Goal: Task Accomplishment & Management: Complete application form

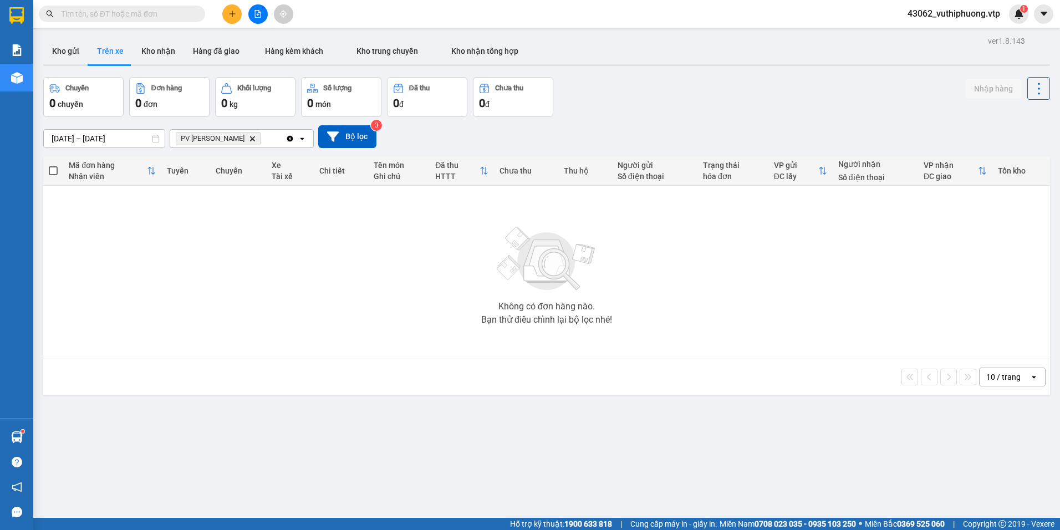
click at [167, 54] on button "Kho nhận" at bounding box center [158, 51] width 52 height 27
type input "[DATE] – [DATE]"
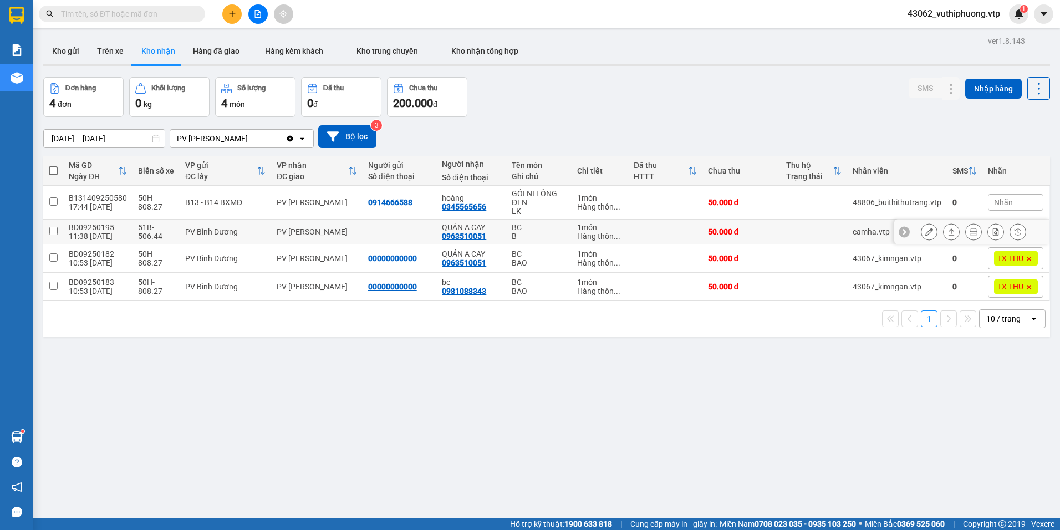
click at [925, 231] on icon at bounding box center [929, 232] width 8 height 8
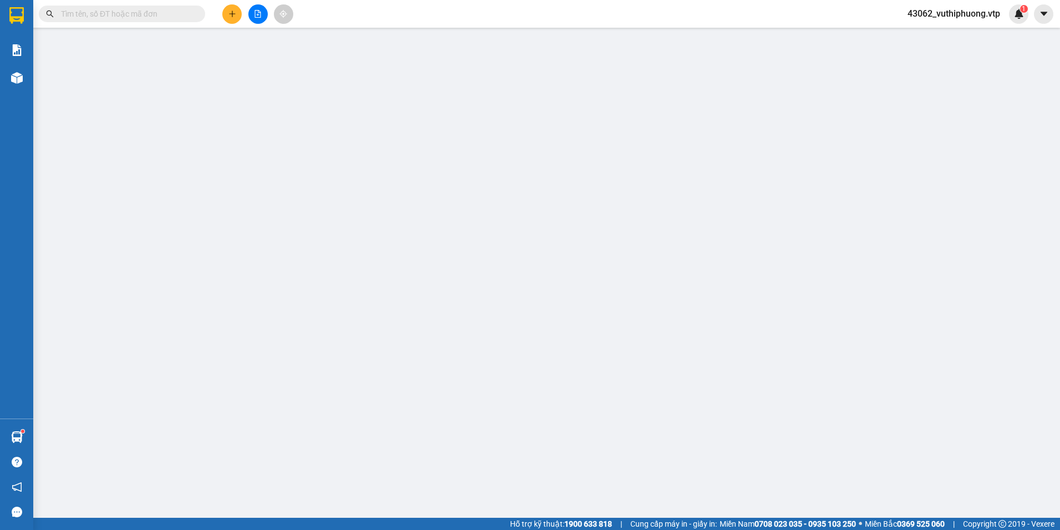
type input "0963510051"
type input "QUÁN A CAY"
type input "50.000"
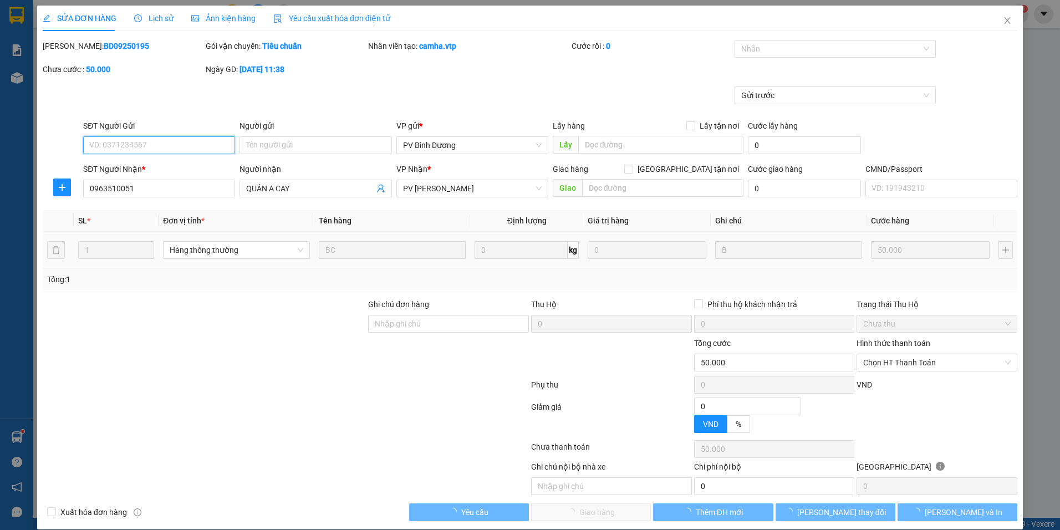
type input "2.500"
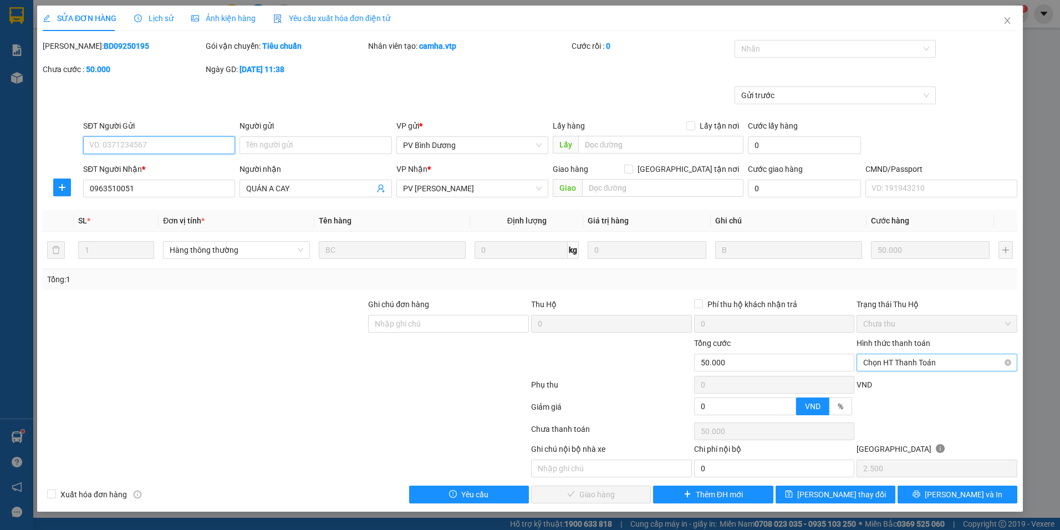
click at [901, 361] on span "Chọn HT Thanh Toán" at bounding box center [936, 362] width 147 height 17
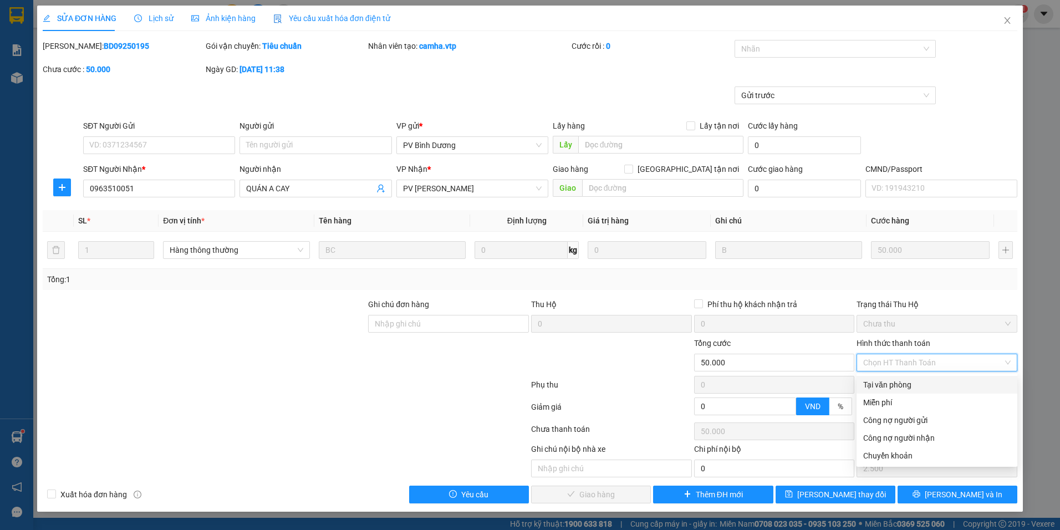
click at [896, 379] on div "Tại văn phòng" at bounding box center [936, 385] width 147 height 12
type input "0"
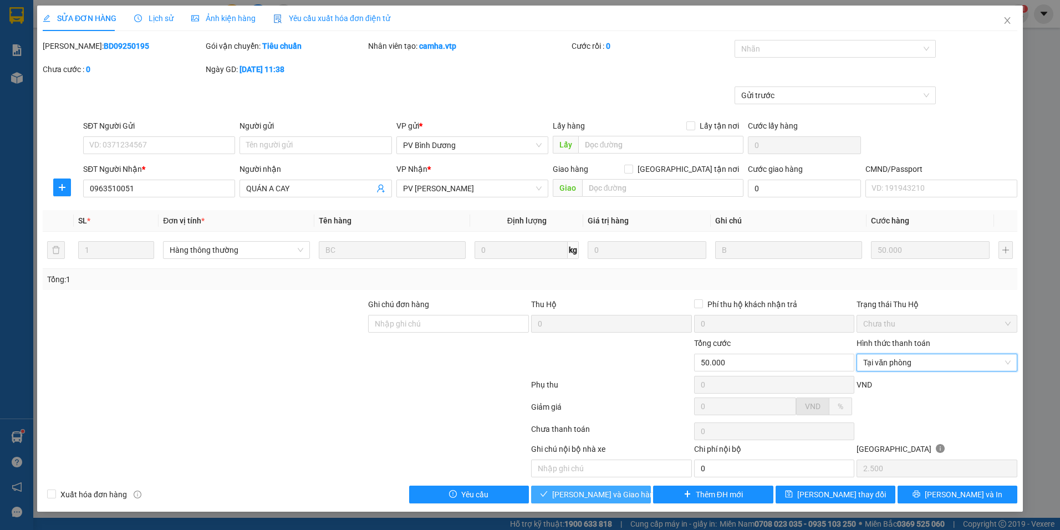
click at [598, 493] on span "[PERSON_NAME] và Giao hàng" at bounding box center [605, 494] width 106 height 12
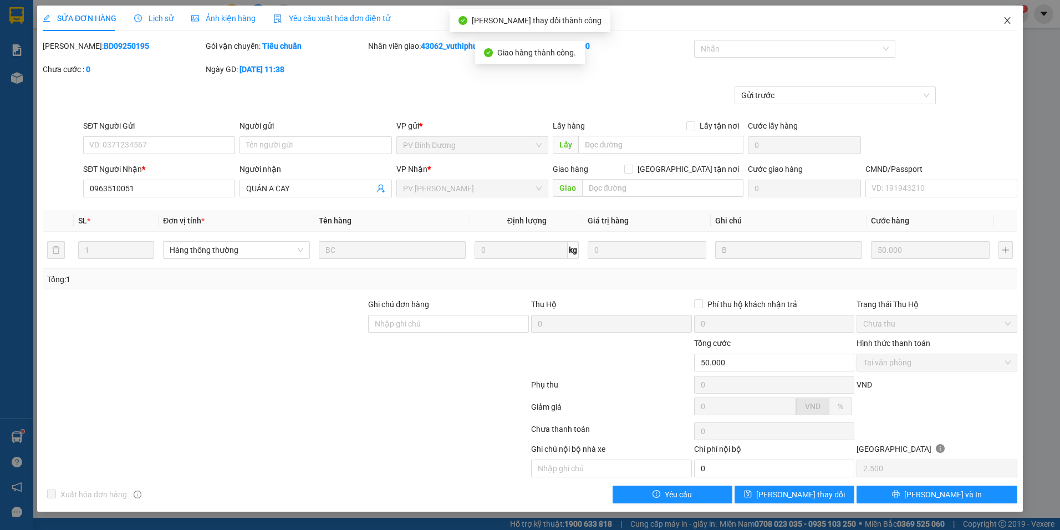
click at [1011, 23] on icon "close" at bounding box center [1007, 20] width 9 height 9
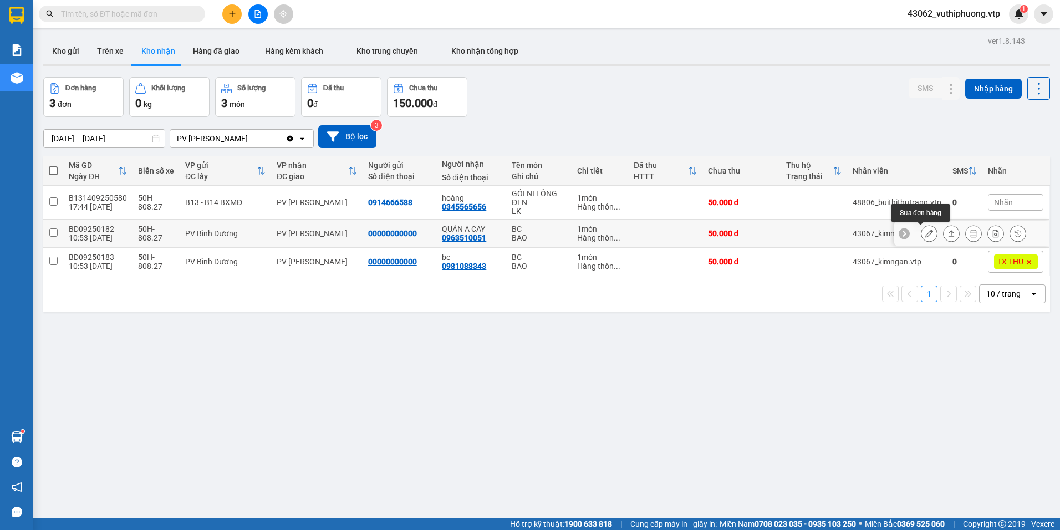
click at [925, 234] on icon at bounding box center [929, 233] width 8 height 8
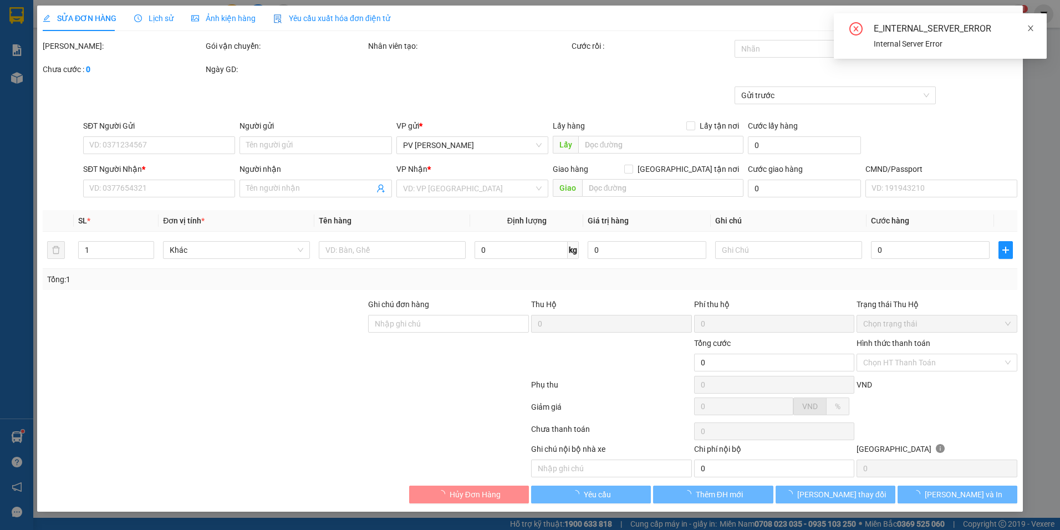
click at [1033, 31] on icon "close" at bounding box center [1031, 28] width 8 height 8
type input "2.500"
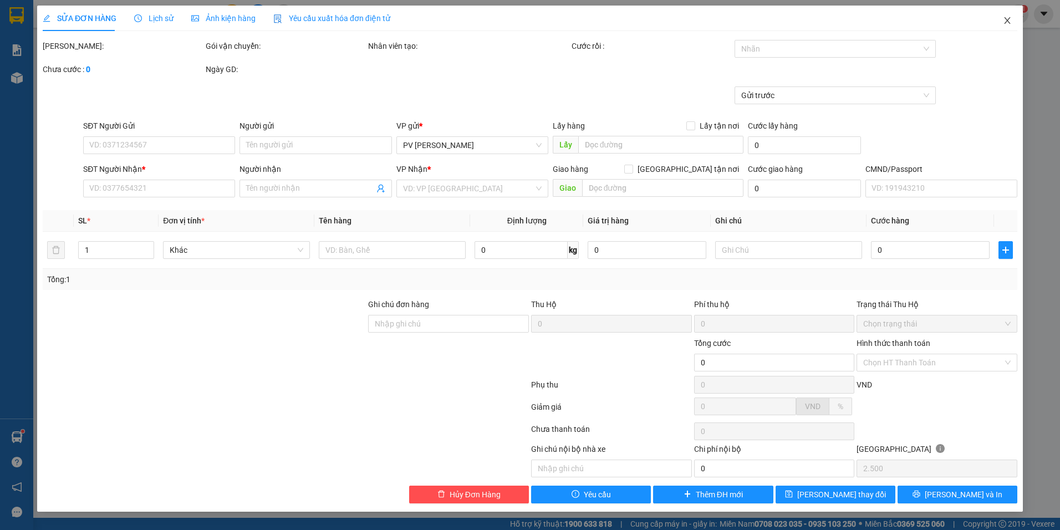
click at [1008, 22] on icon "close" at bounding box center [1007, 20] width 6 height 7
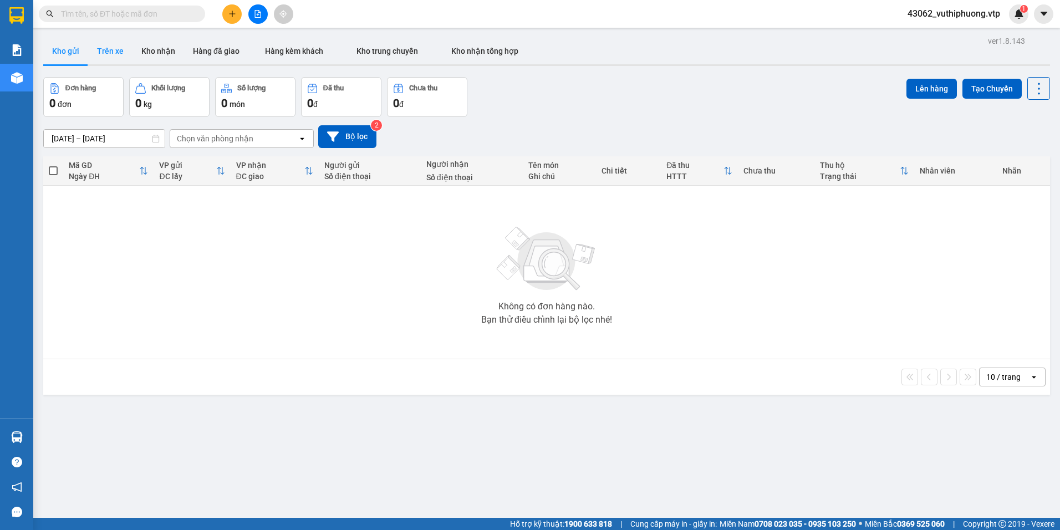
click at [116, 49] on button "Trên xe" at bounding box center [110, 51] width 44 height 27
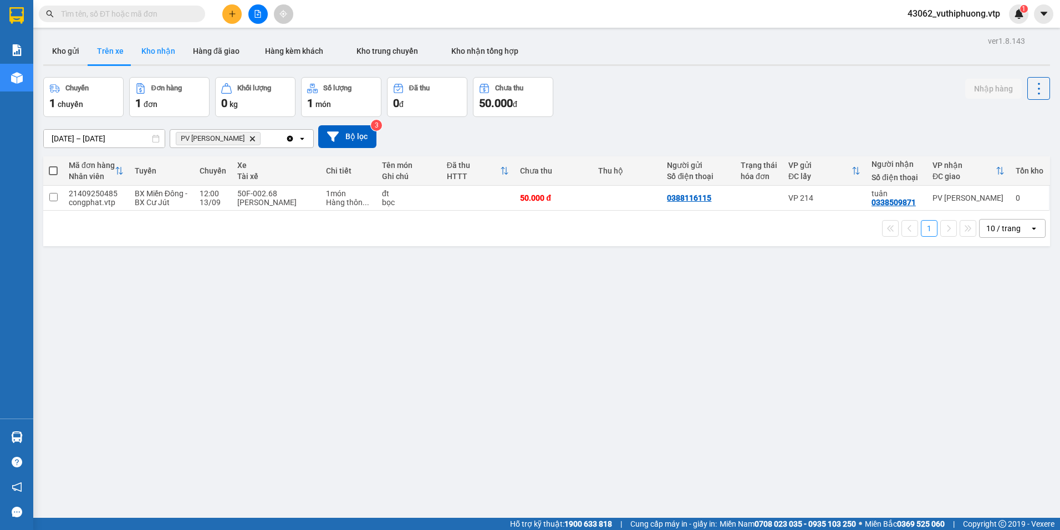
click at [166, 52] on button "Kho nhận" at bounding box center [158, 51] width 52 height 27
type input "[DATE] – [DATE]"
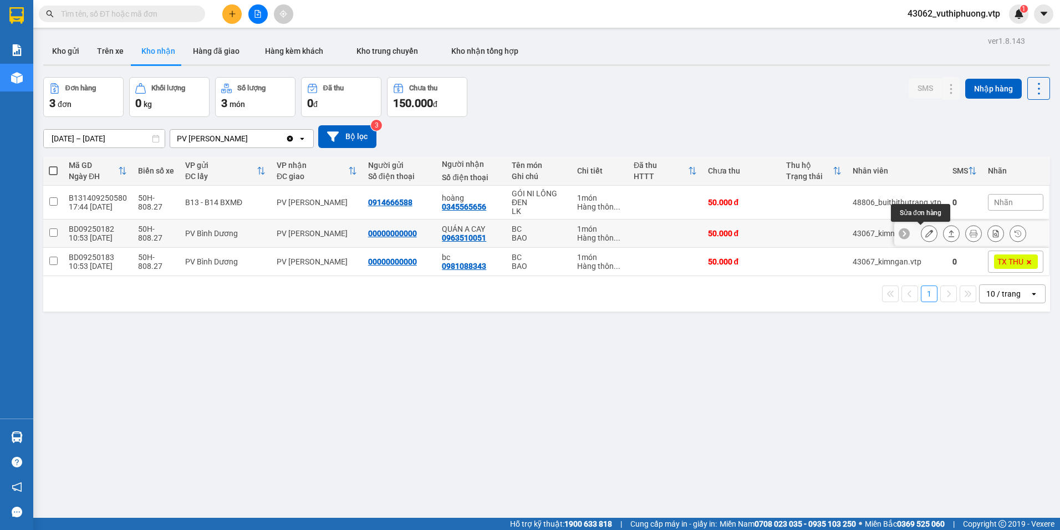
click at [925, 234] on icon at bounding box center [929, 233] width 8 height 8
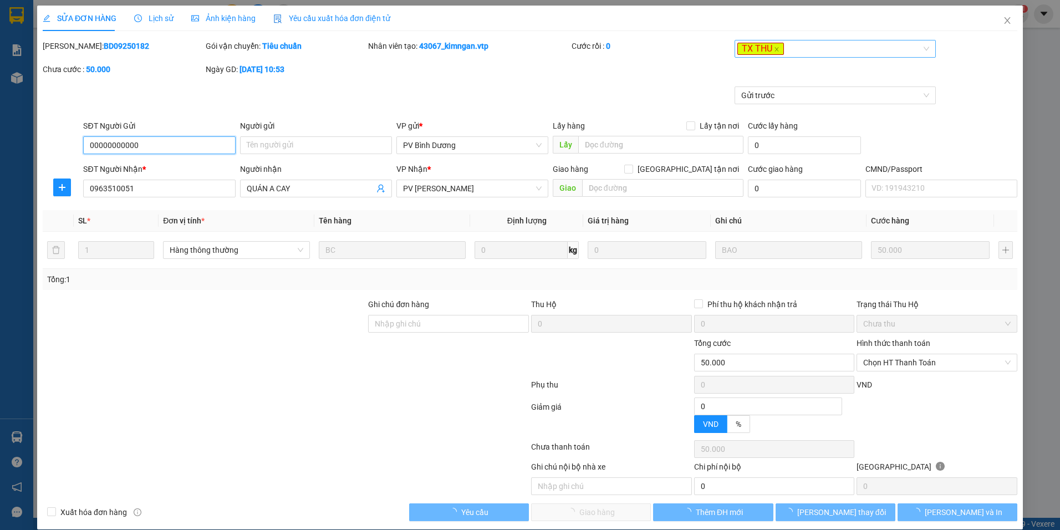
type input "2.500"
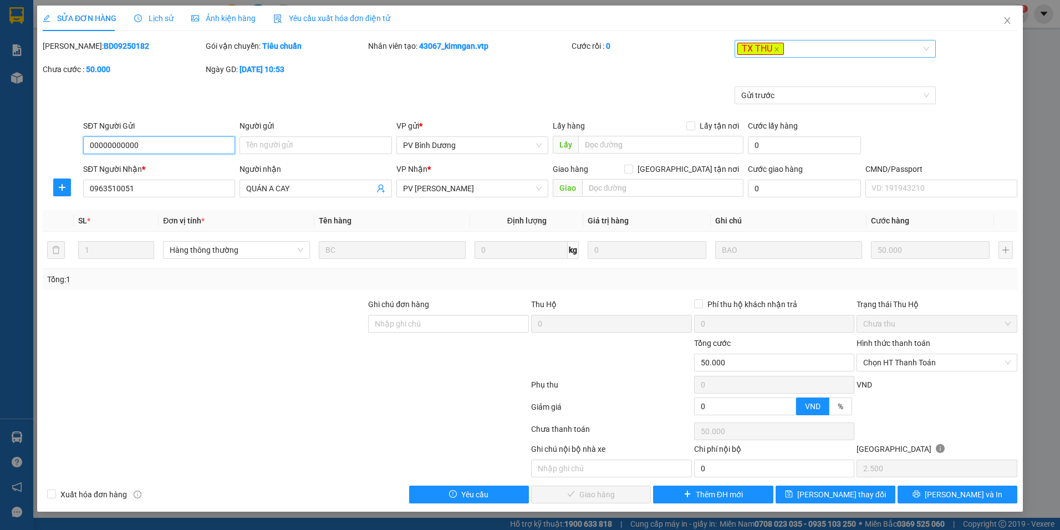
click at [825, 45] on div "TX THU" at bounding box center [829, 48] width 185 height 13
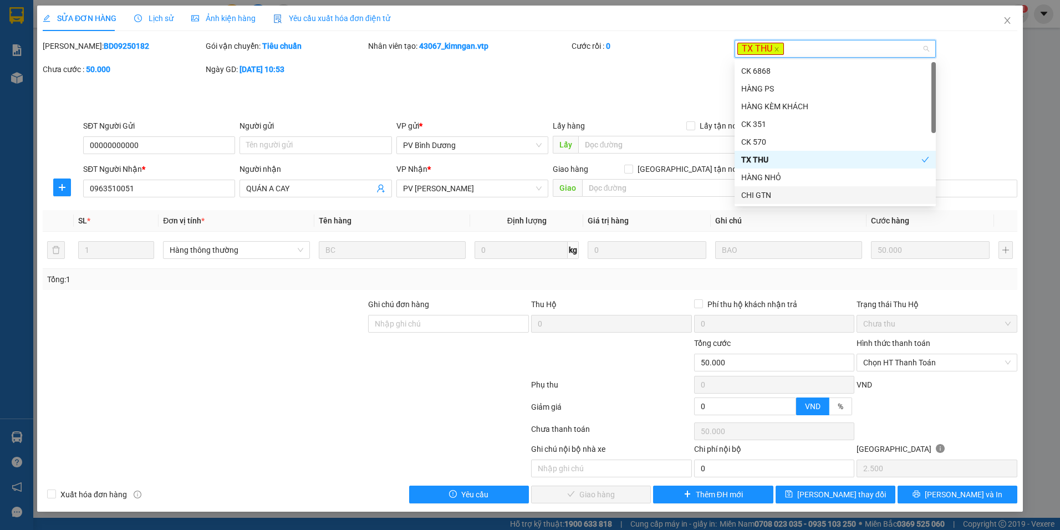
click at [761, 193] on div "CHI GTN" at bounding box center [835, 195] width 188 height 12
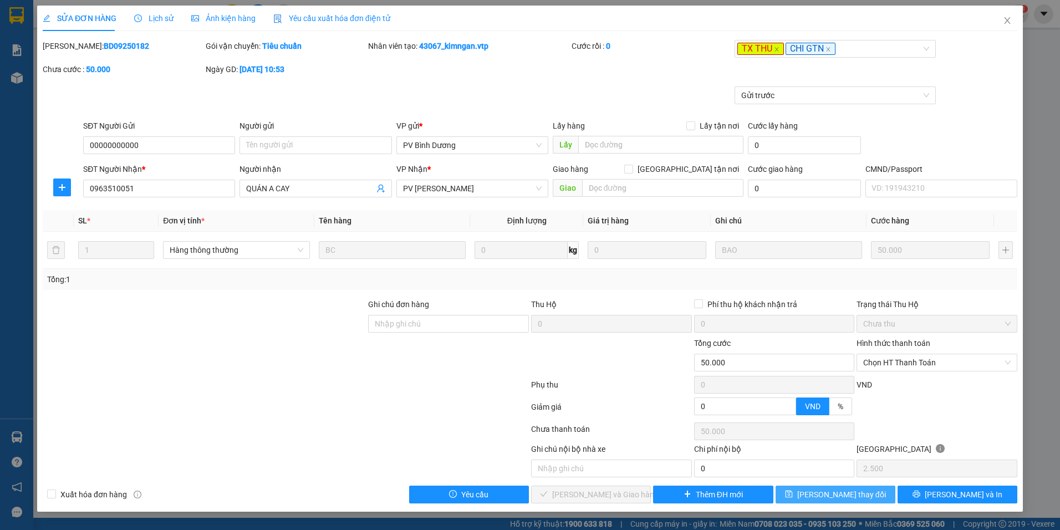
click at [793, 491] on icon "save" at bounding box center [788, 494] width 7 height 7
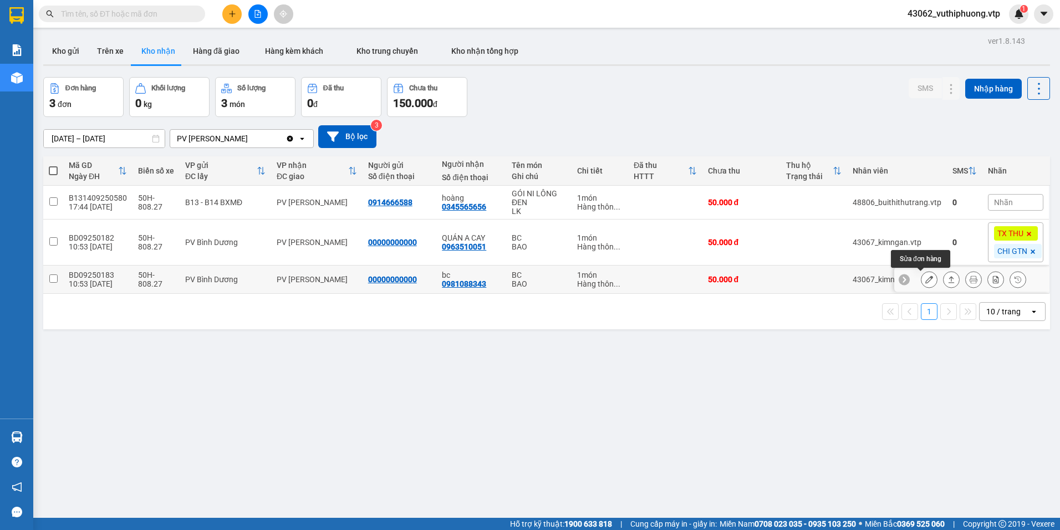
click at [925, 278] on icon at bounding box center [929, 279] width 8 height 8
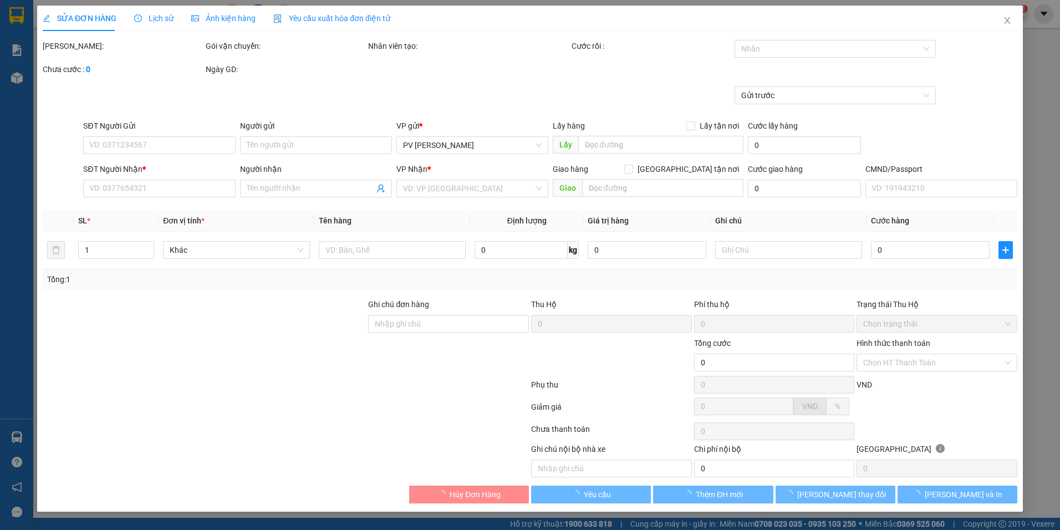
type input "2.500"
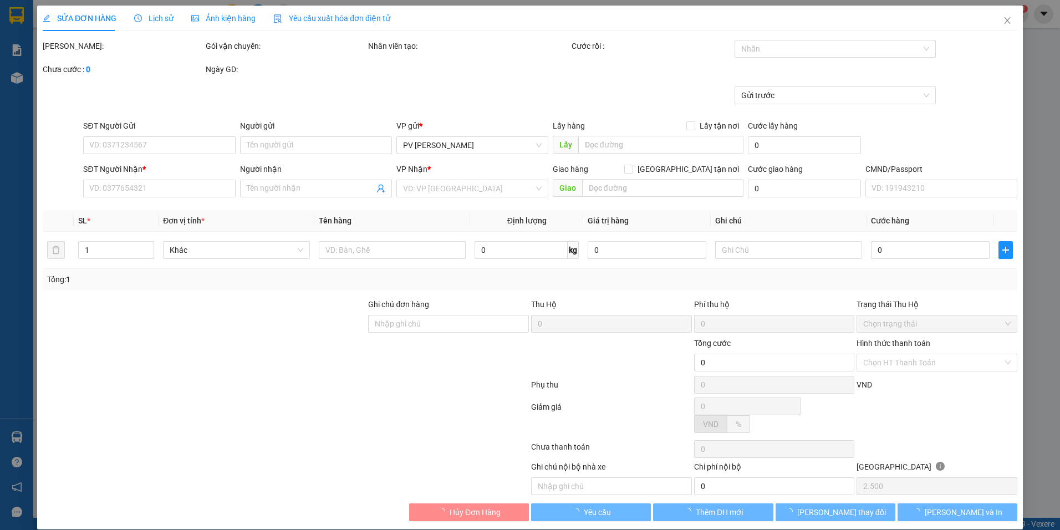
type input "00000000000"
type input "0981088343"
type input "bc"
type input "50.000"
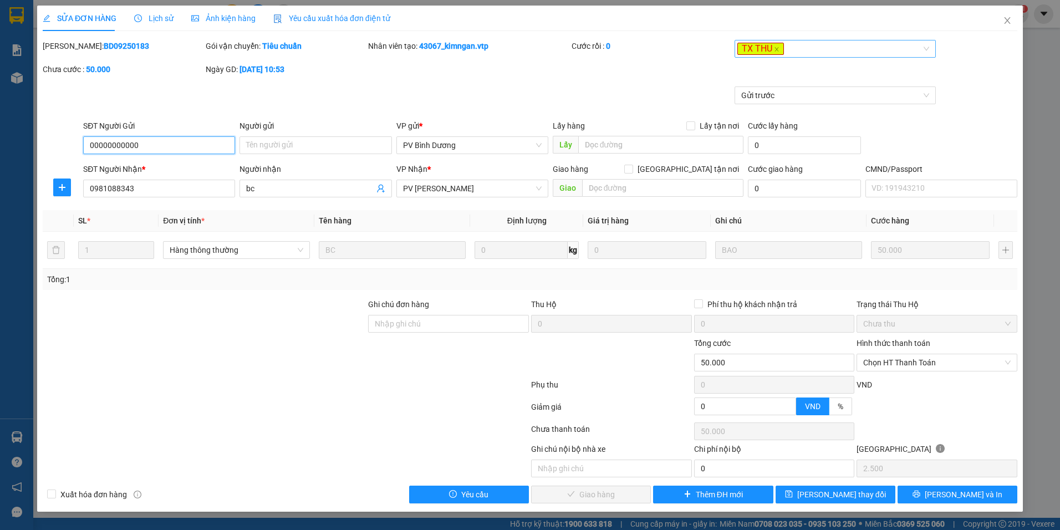
click at [840, 49] on div "TX THU" at bounding box center [829, 48] width 185 height 13
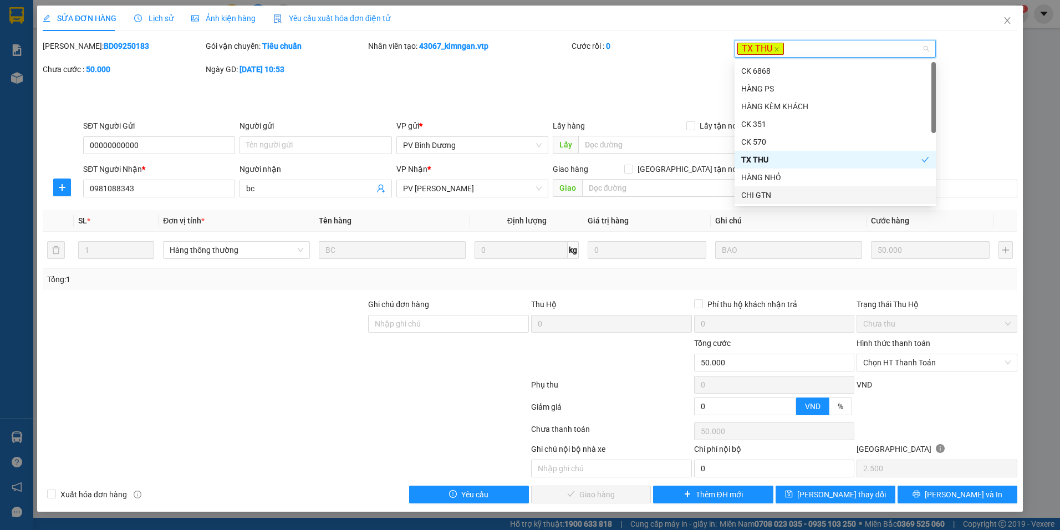
click at [778, 196] on div "CHI GTN" at bounding box center [835, 195] width 188 height 12
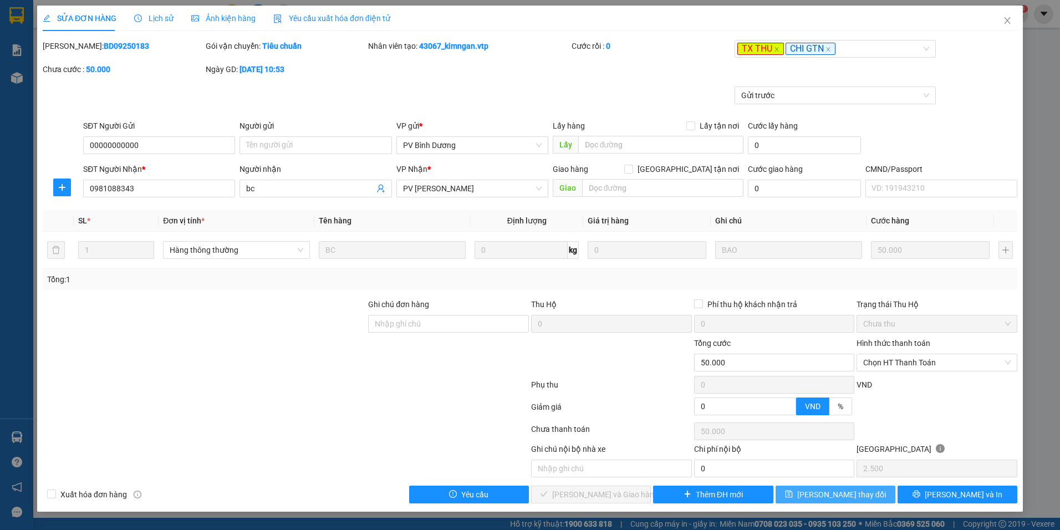
click at [866, 492] on button "[PERSON_NAME] thay đổi" at bounding box center [835, 495] width 120 height 18
